Goal: Transaction & Acquisition: Purchase product/service

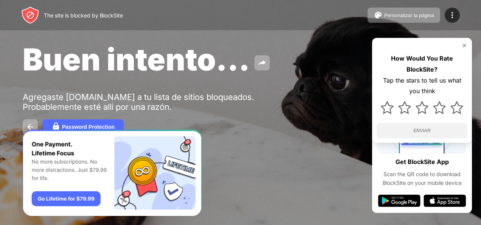
click at [463, 45] on img at bounding box center [464, 45] width 6 height 6
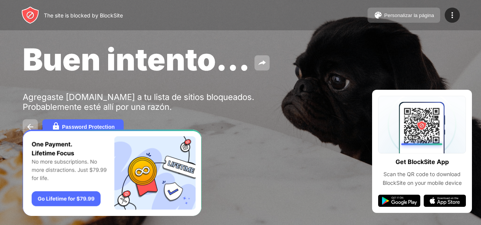
click at [395, 22] on div "The site is blocked by BlockSite Personalizar la página Editar la lista de bloq…" at bounding box center [240, 15] width 481 height 30
click at [392, 20] on button "Personalizar la página" at bounding box center [404, 15] width 73 height 15
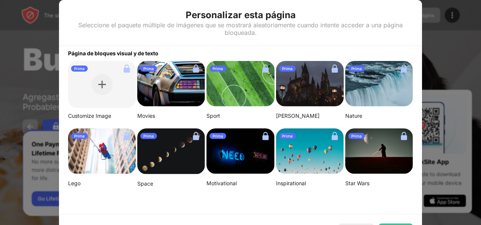
click at [95, 152] on img at bounding box center [102, 150] width 68 height 45
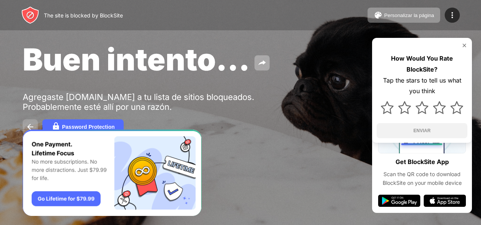
click at [31, 126] on img at bounding box center [30, 126] width 9 height 9
click at [78, 123] on button "Password Protection" at bounding box center [82, 126] width 81 height 15
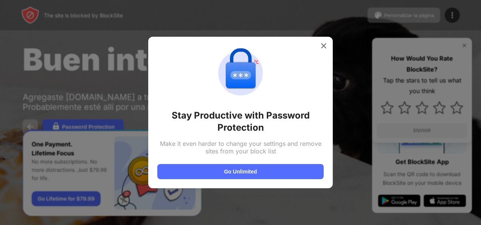
drag, startPoint x: 446, startPoint y: 2, endPoint x: 239, endPoint y: 20, distance: 208.2
click at [234, 19] on div at bounding box center [240, 112] width 481 height 225
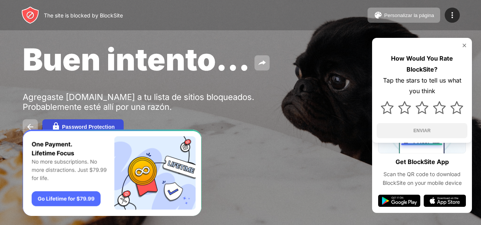
click at [84, 124] on button "Password Protection" at bounding box center [82, 126] width 81 height 15
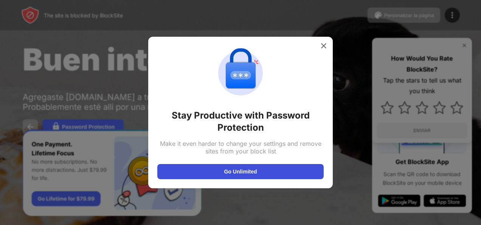
click at [242, 171] on button "Go Unlimited" at bounding box center [240, 171] width 166 height 15
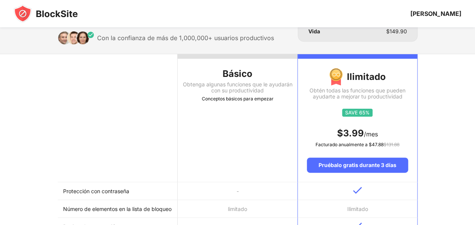
scroll to position [38, 0]
